Goal: Check status: Check status

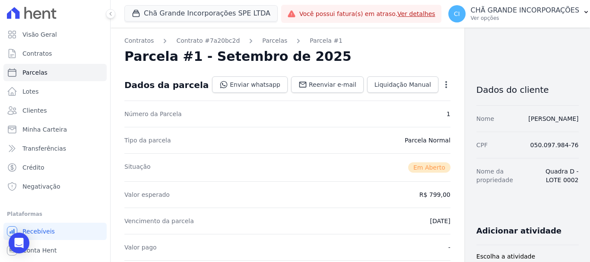
scroll to position [216, 0]
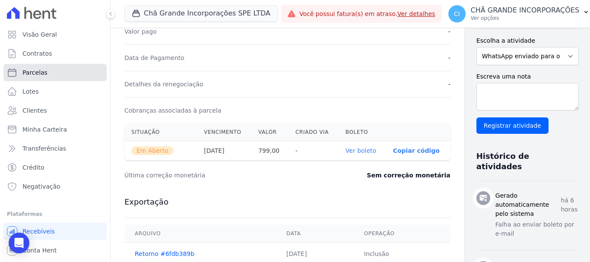
click at [30, 71] on span "Parcelas" at bounding box center [34, 72] width 25 height 9
select select
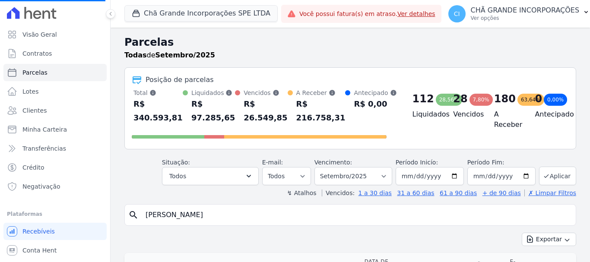
select select
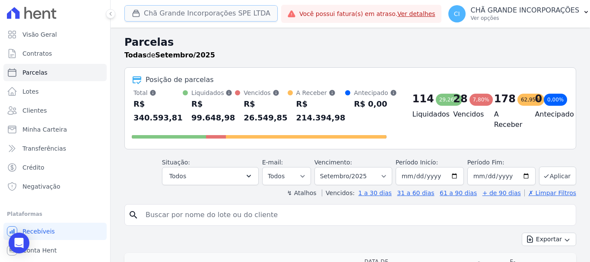
click at [189, 10] on button "Chã Grande Incorporações SPE LTDA" at bounding box center [200, 13] width 153 height 16
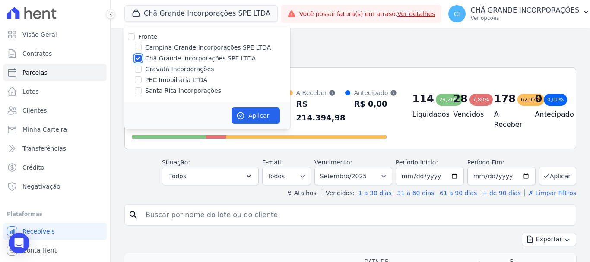
click at [139, 57] on input "Chã Grande Incorporações SPE LTDA" at bounding box center [138, 58] width 7 height 7
checkbox input "false"
click at [147, 46] on label "Campina Grande Incorporações SPE LTDA" at bounding box center [208, 47] width 126 height 9
click at [142, 46] on input "Campina Grande Incorporações SPE LTDA" at bounding box center [138, 47] width 7 height 7
checkbox input "true"
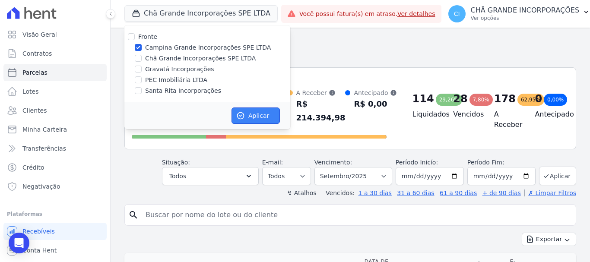
click at [261, 117] on button "Aplicar" at bounding box center [255, 116] width 48 height 16
select select
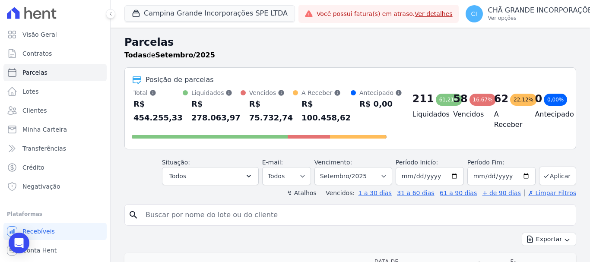
click at [264, 218] on input "search" at bounding box center [356, 214] width 432 height 17
type input "[PERSON_NAME]"
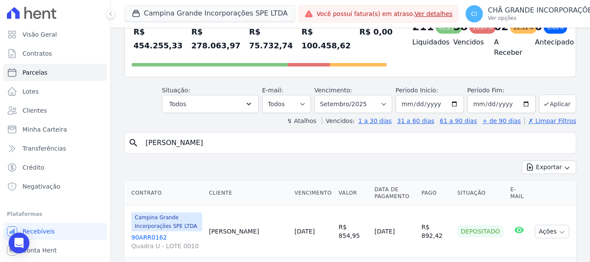
scroll to position [86, 0]
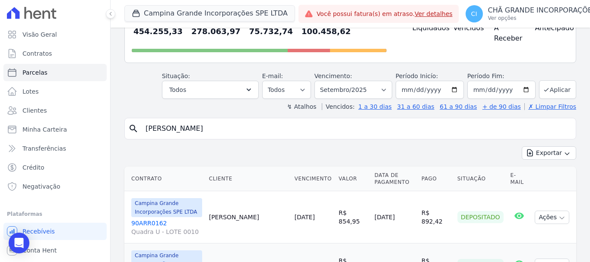
select select
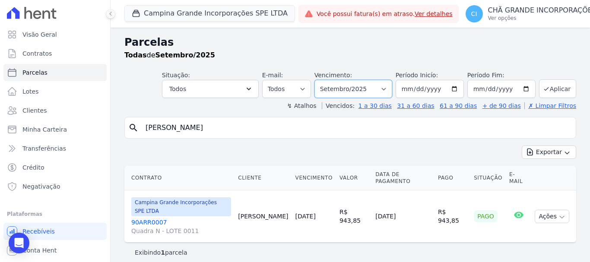
click at [362, 90] on select "Filtrar por período ──────── Todos os meses Janeiro/2023 Fevereiro/2023 Março/2…" at bounding box center [353, 89] width 78 height 18
select select "02/2025"
click at [326, 80] on select "Filtrar por período ──────── Todos os meses Janeiro/2023 Fevereiro/2023 Março/2…" at bounding box center [353, 89] width 78 height 18
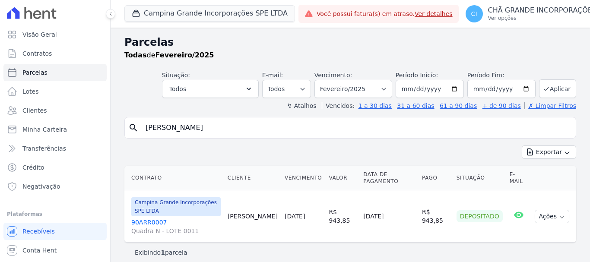
select select
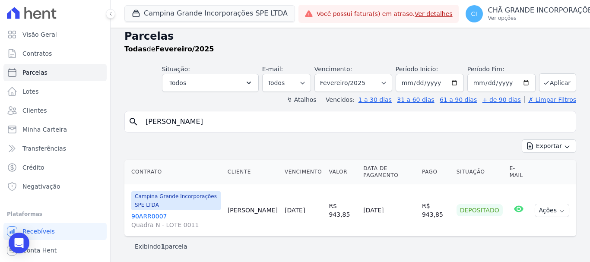
scroll to position [7, 0]
